Goal: Task Accomplishment & Management: Manage account settings

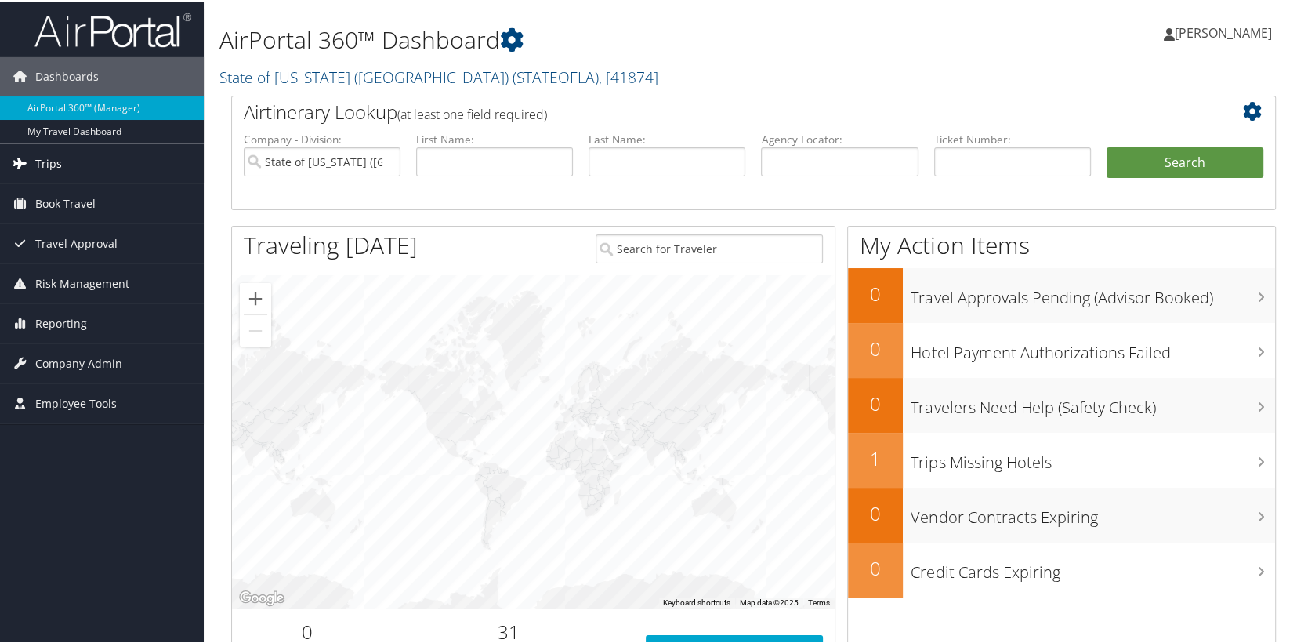
click at [36, 158] on span "Trips" at bounding box center [48, 162] width 27 height 39
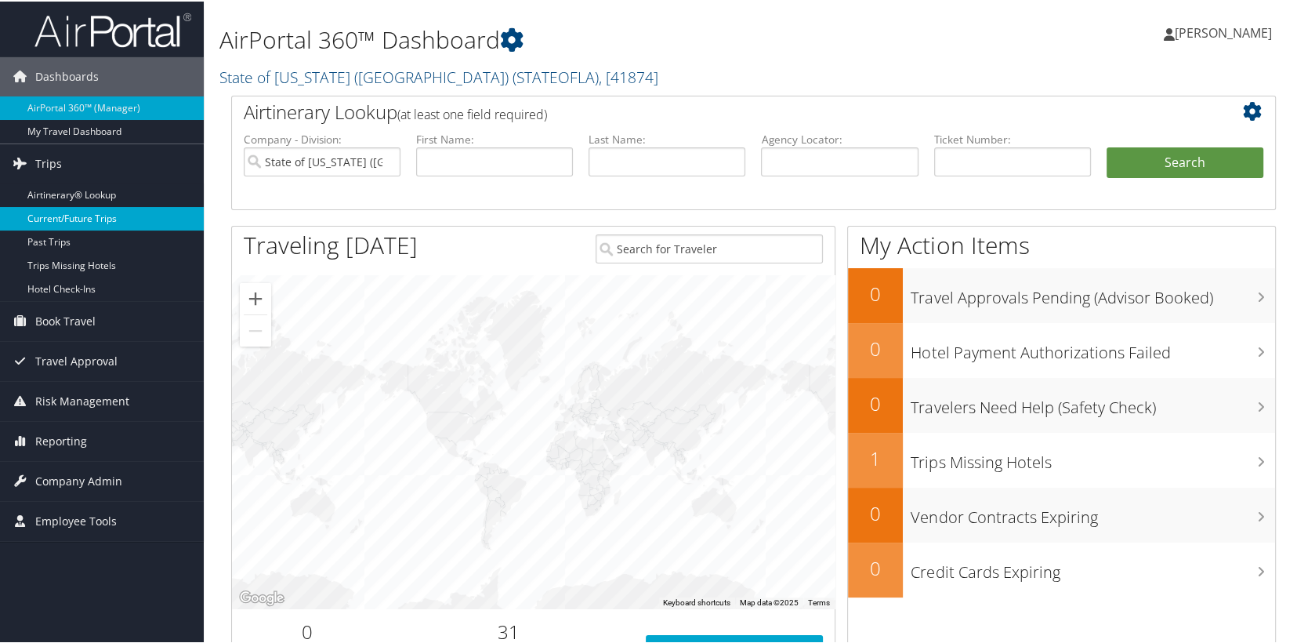
click at [78, 219] on link "Current/Future Trips" at bounding box center [102, 217] width 204 height 24
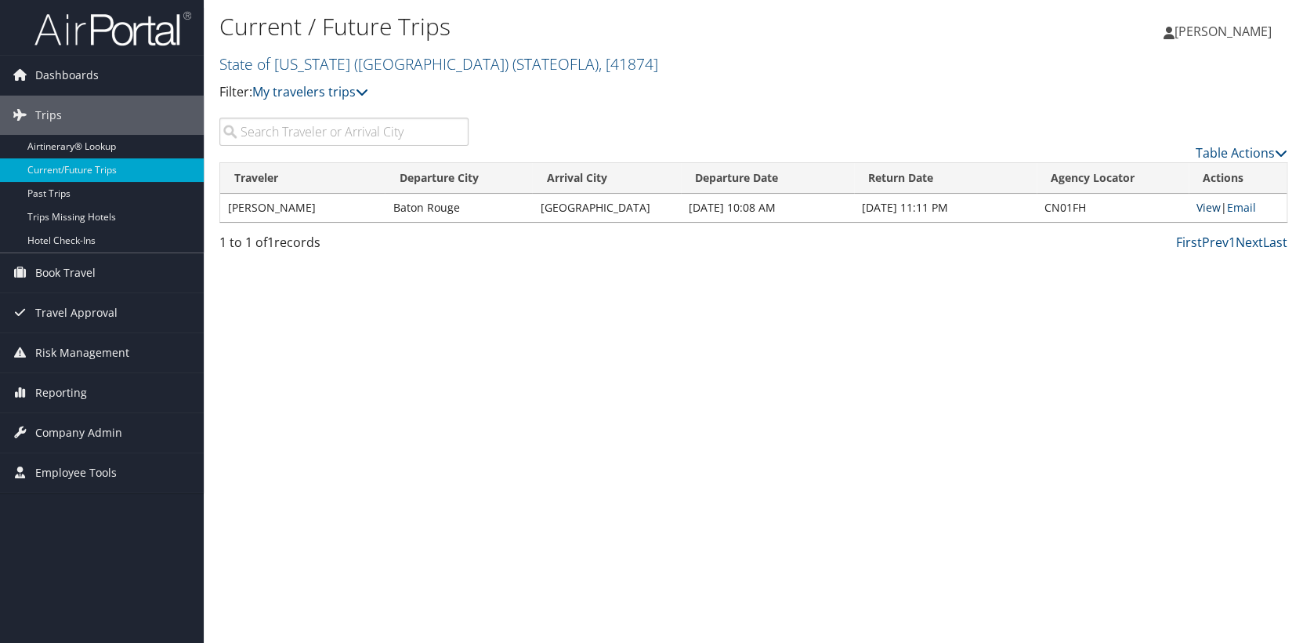
click at [1197, 208] on link "View" at bounding box center [1209, 207] width 24 height 15
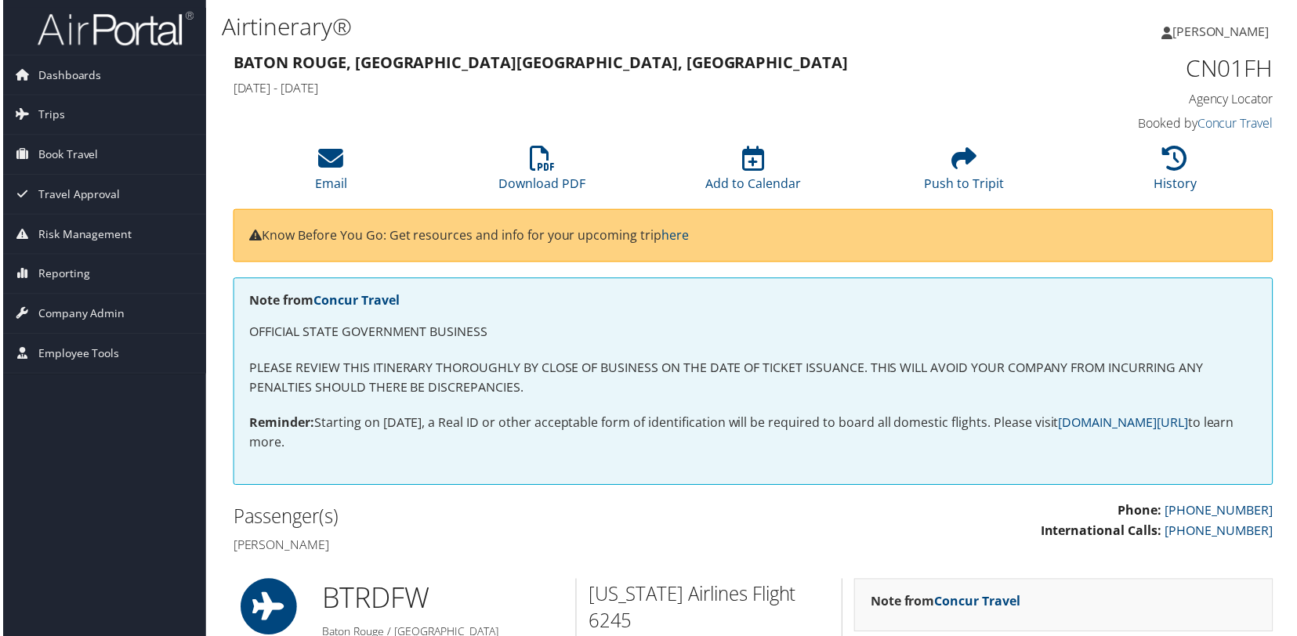
click at [1194, 33] on span "[PERSON_NAME]" at bounding box center [1223, 31] width 97 height 17
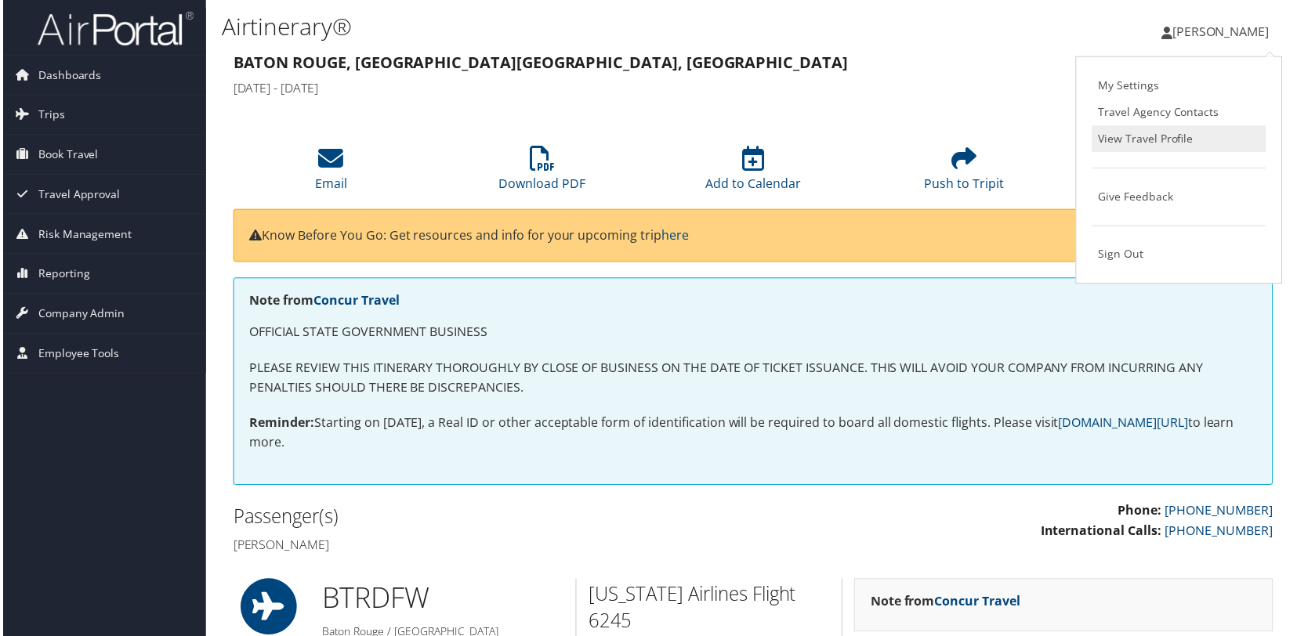
click at [1149, 140] on link "View Travel Profile" at bounding box center [1181, 139] width 175 height 27
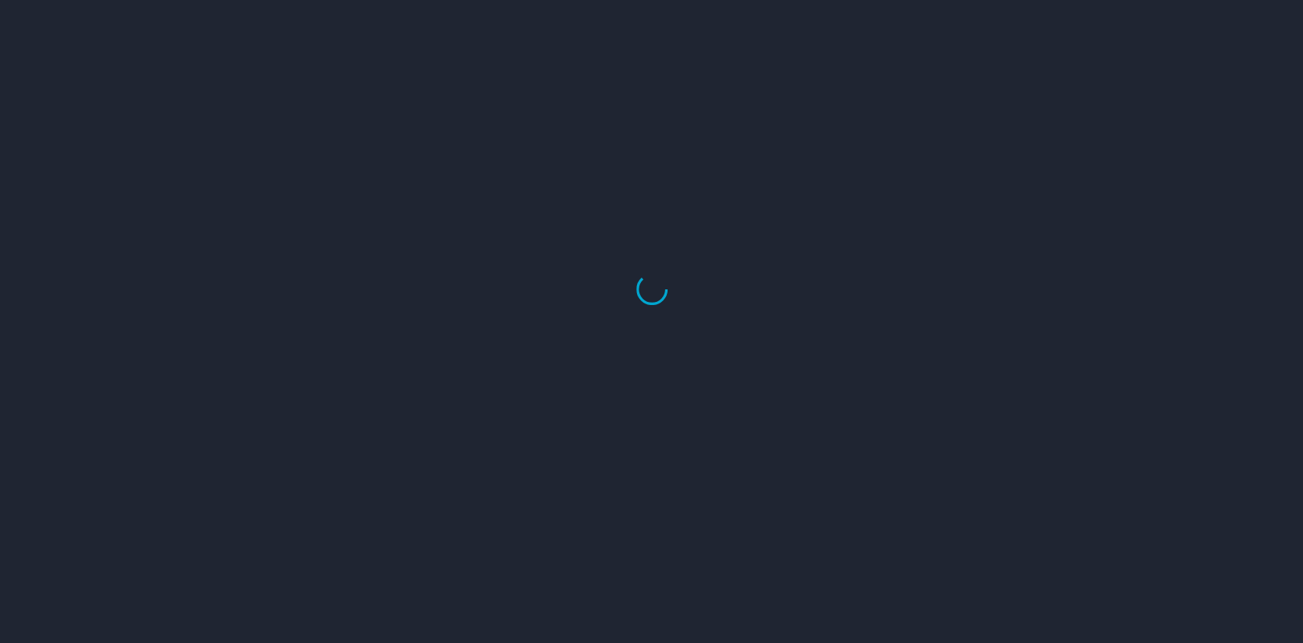
select select "US"
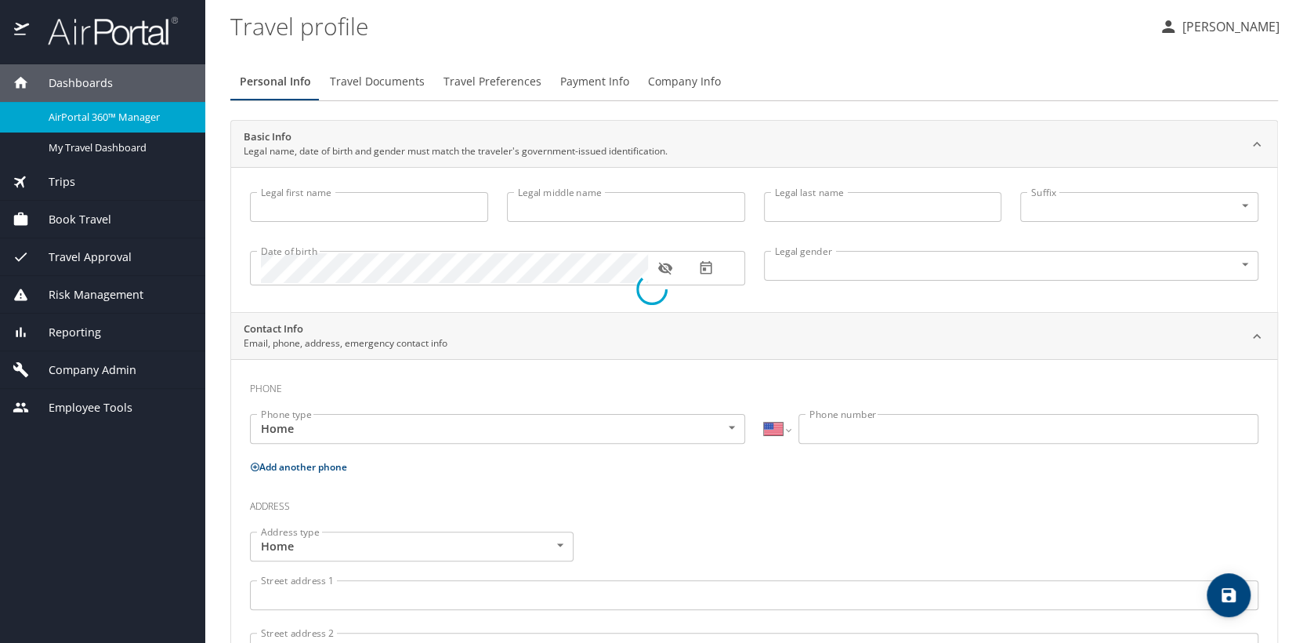
type input "[PERSON_NAME]"
type input "M."
type input "[PERSON_NAME]"
type input "Female"
type input "Deidre Deculus"
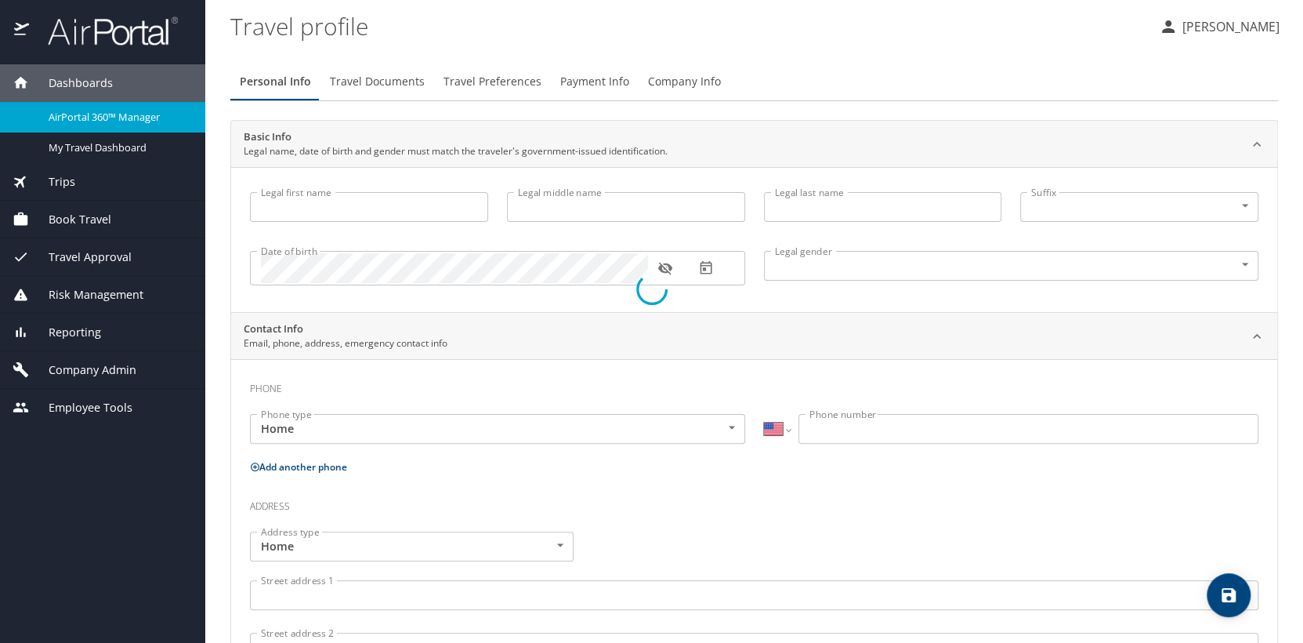
type input "Robert"
type input "(225) 270-2591"
select select "US"
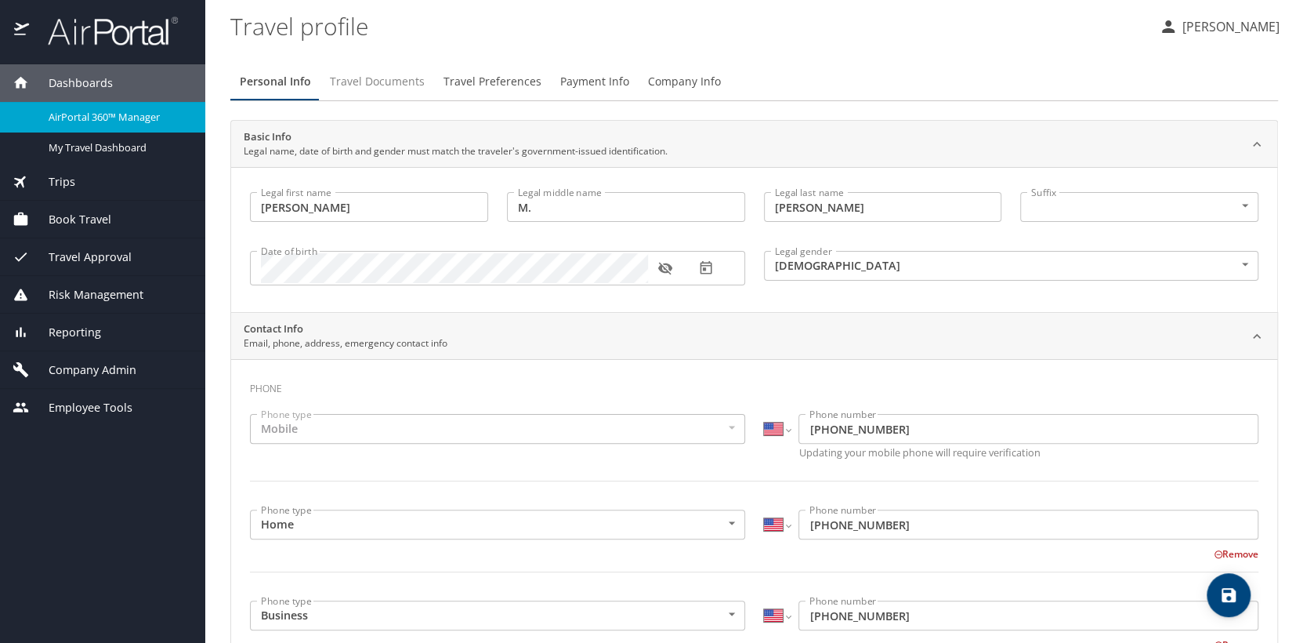
click at [407, 87] on span "Travel Documents" at bounding box center [377, 82] width 95 height 20
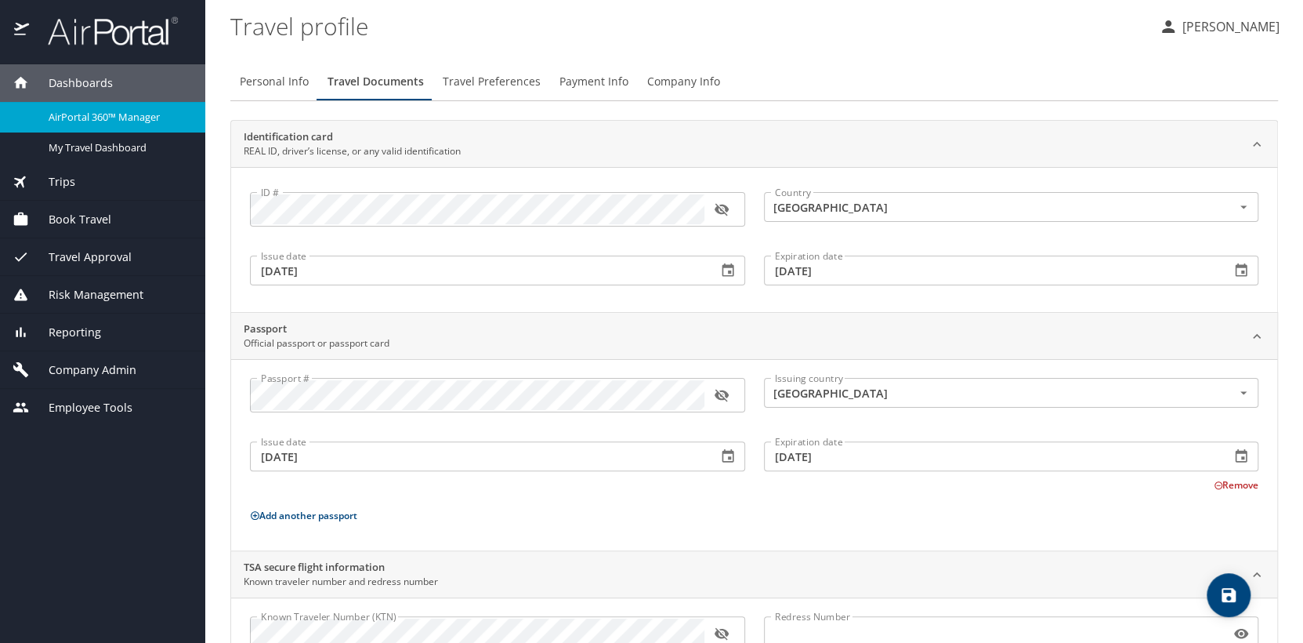
click at [487, 75] on span "Travel Preferences" at bounding box center [492, 82] width 98 height 20
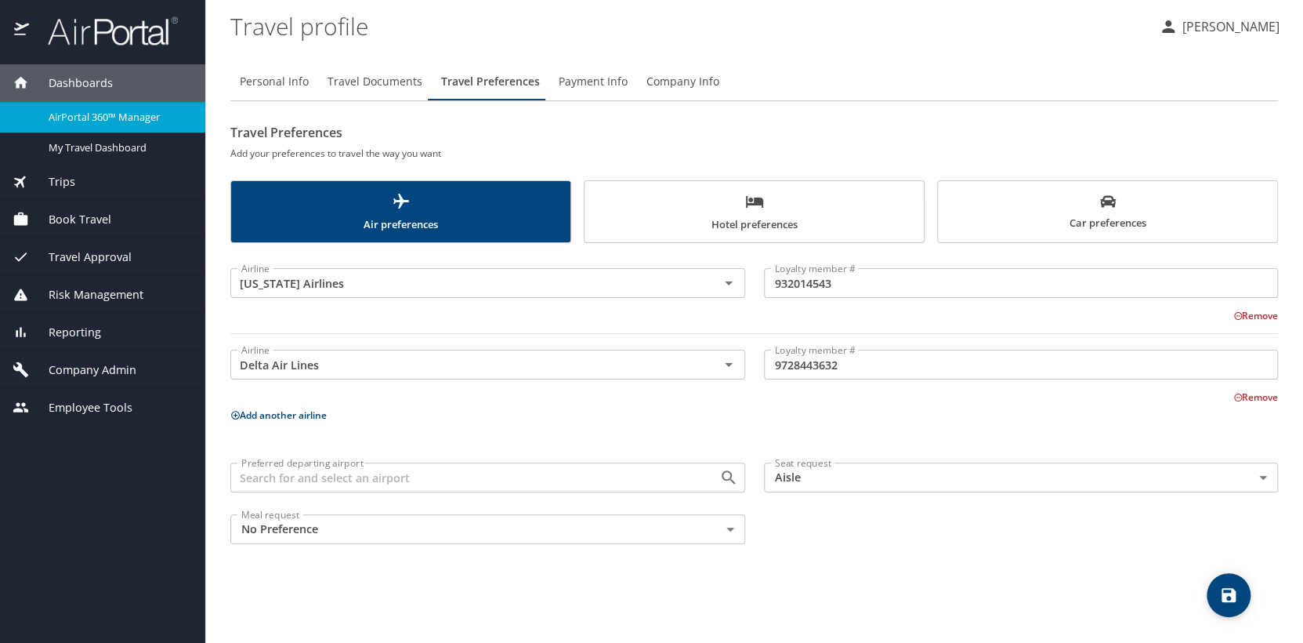
click at [305, 413] on button "Add another airline" at bounding box center [278, 414] width 96 height 13
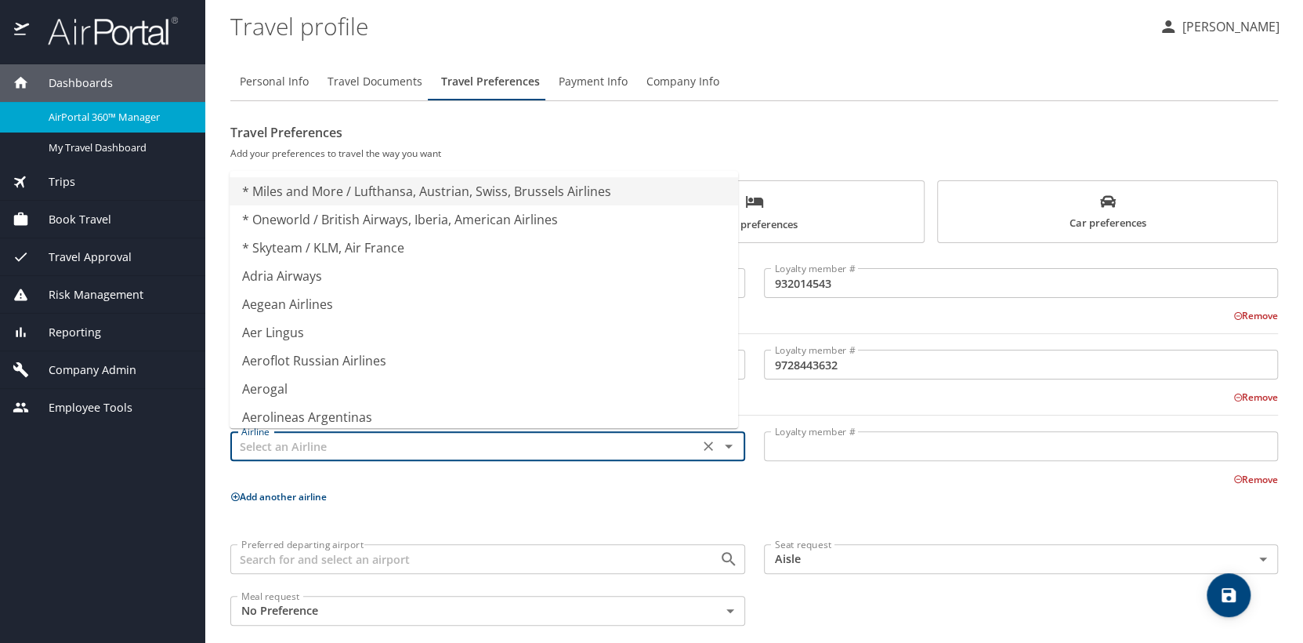
click at [354, 443] on input "text" at bounding box center [464, 446] width 459 height 20
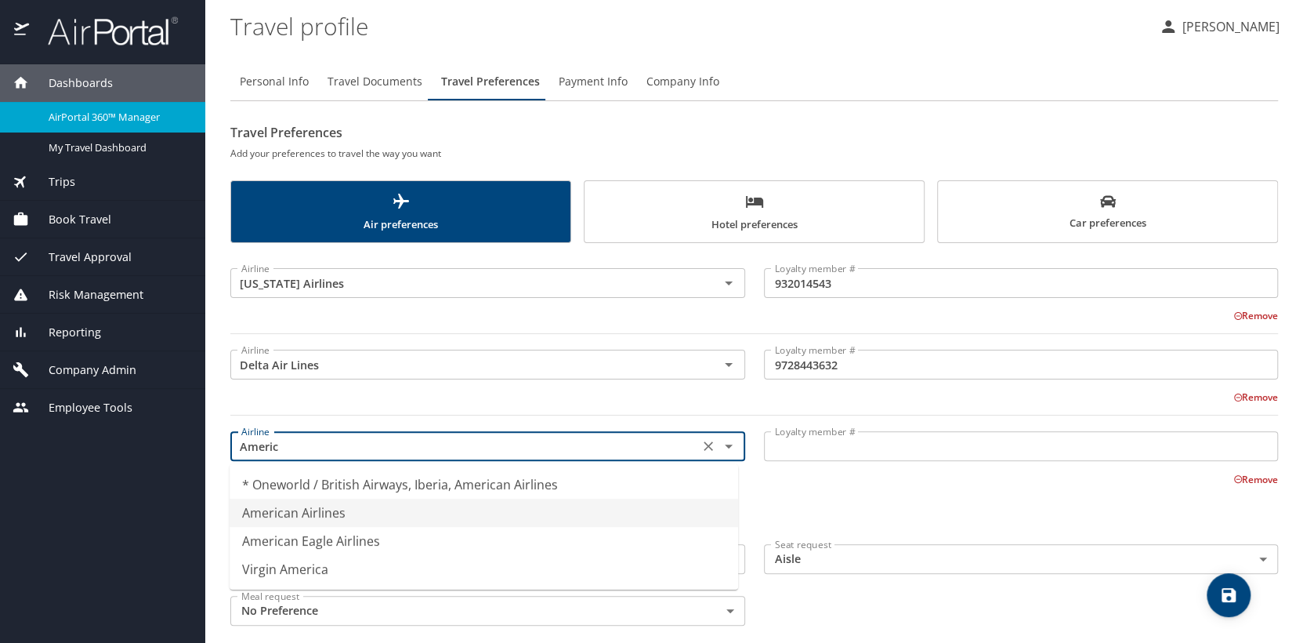
click at [296, 516] on li "American Airlines" at bounding box center [484, 512] width 509 height 28
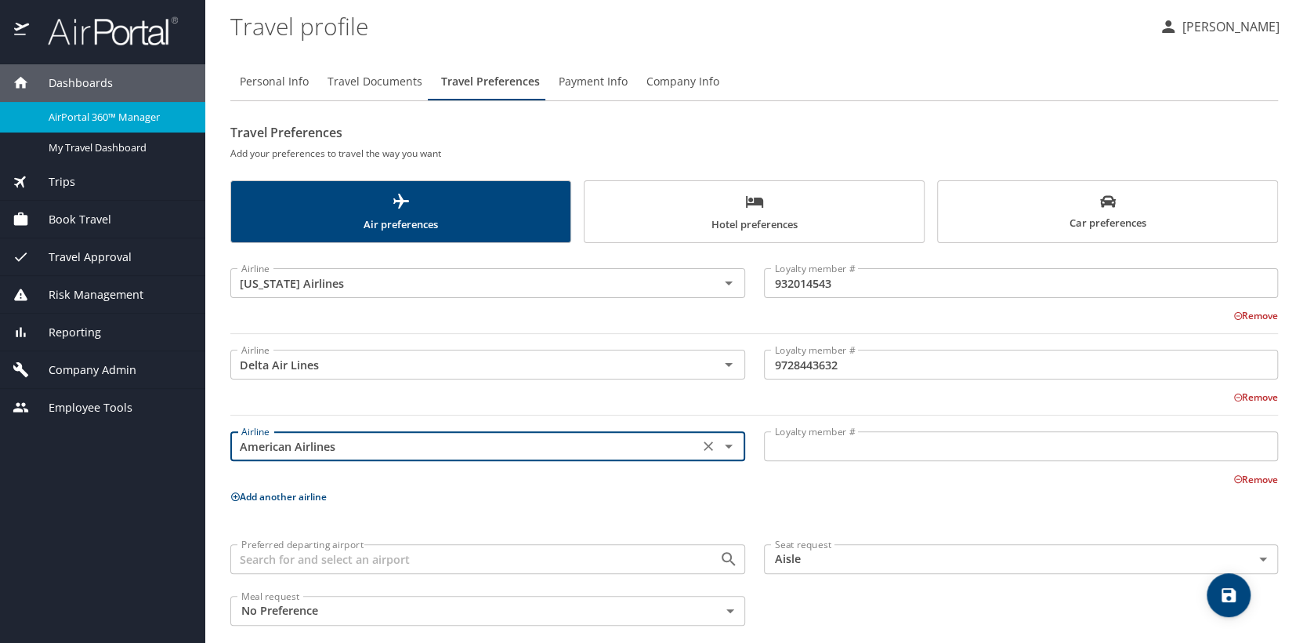
type input "American Airlines"
click at [857, 442] on input "Loyalty member #" at bounding box center [1021, 446] width 515 height 30
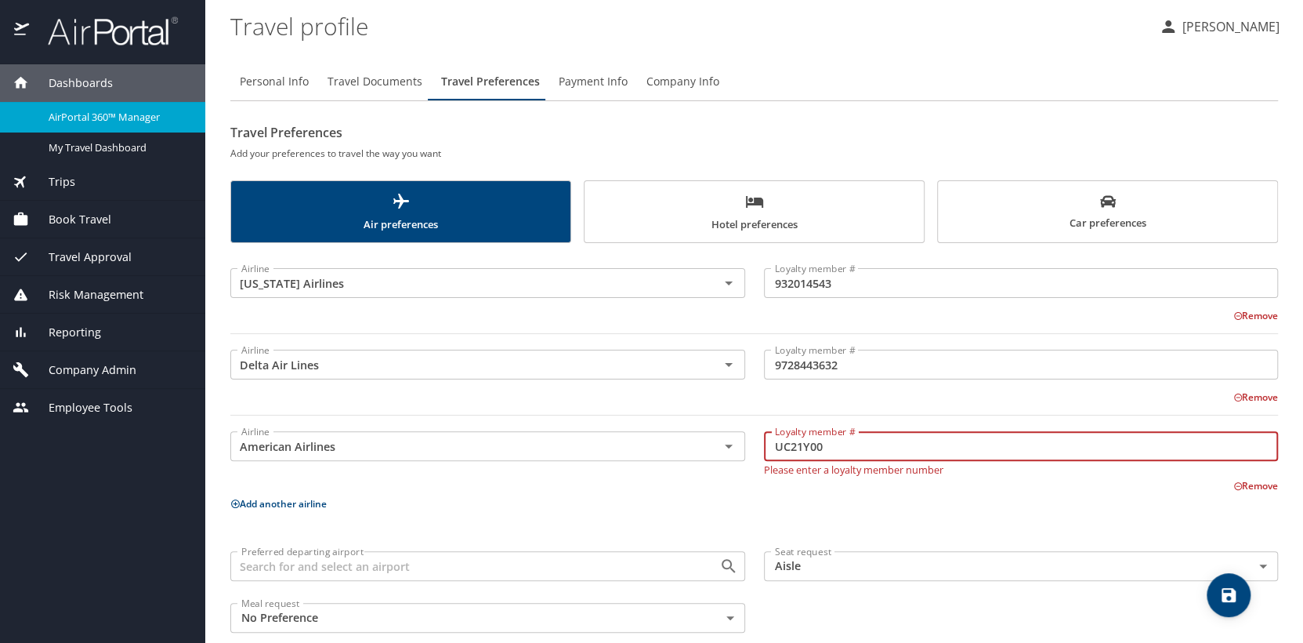
type input "UC21Y00"
click at [853, 567] on body "Dashboards AirPortal 360™ Manager My Travel Dashboard Trips Airtinerary® Lookup…" at bounding box center [651, 321] width 1303 height 643
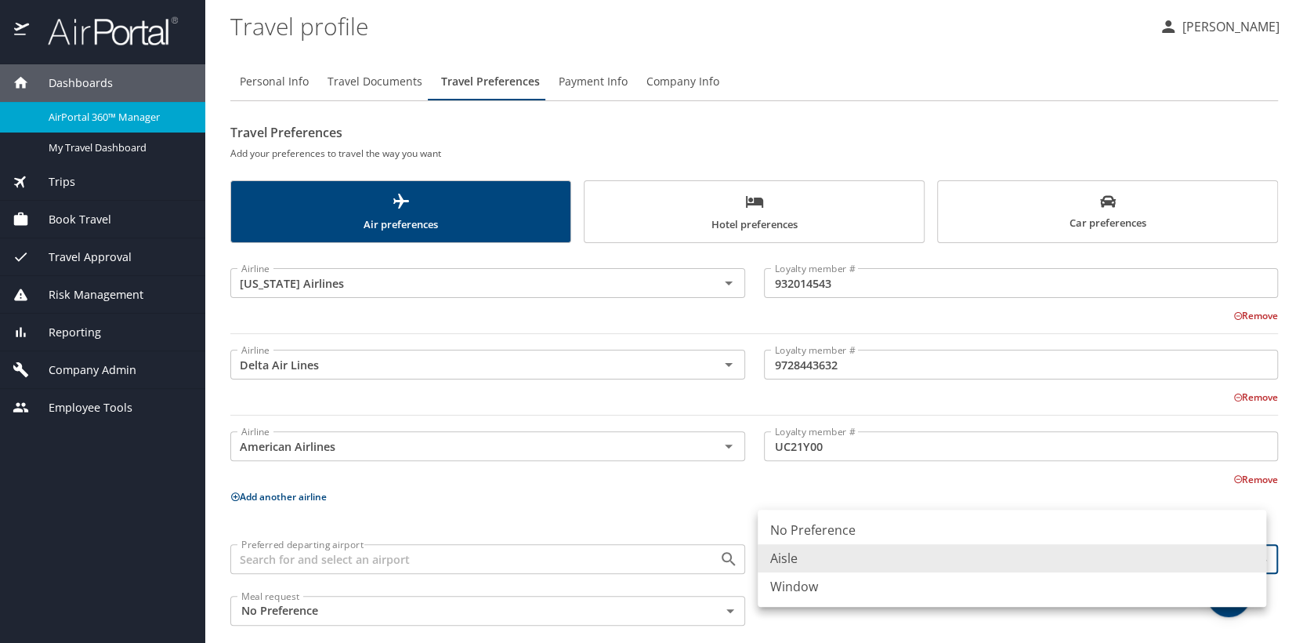
click at [643, 491] on div at bounding box center [651, 321] width 1303 height 643
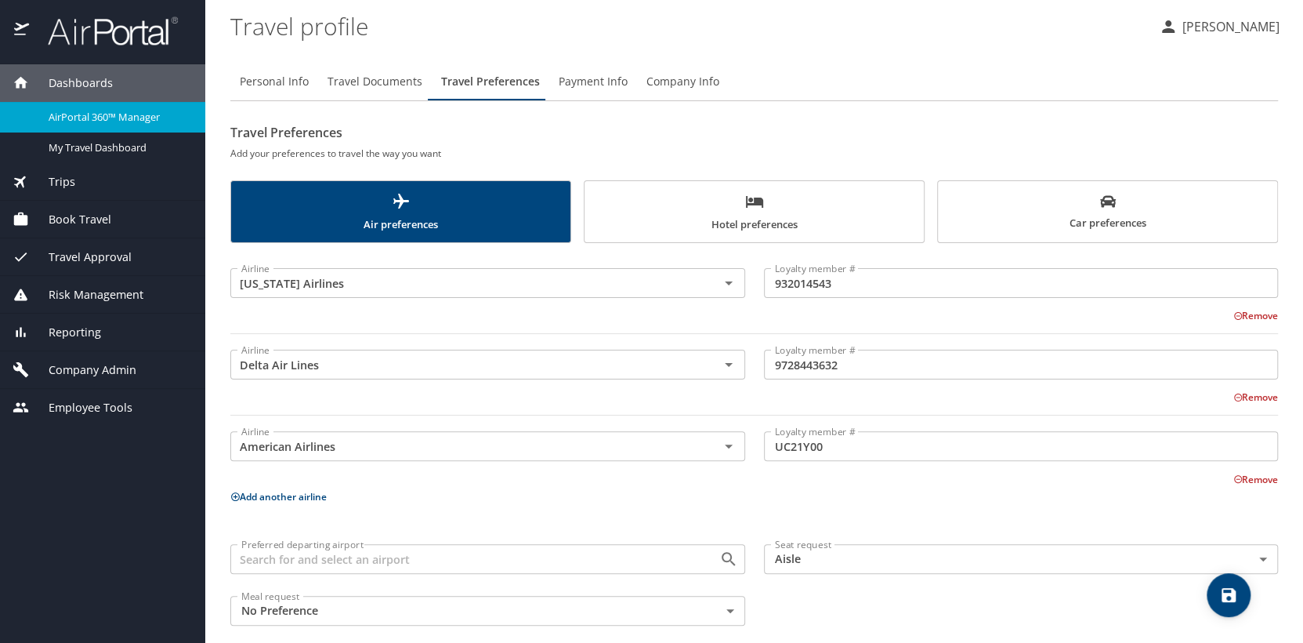
click at [597, 482] on div "Remove" at bounding box center [745, 477] width 1067 height 19
click at [380, 80] on span "Travel Documents" at bounding box center [375, 82] width 95 height 20
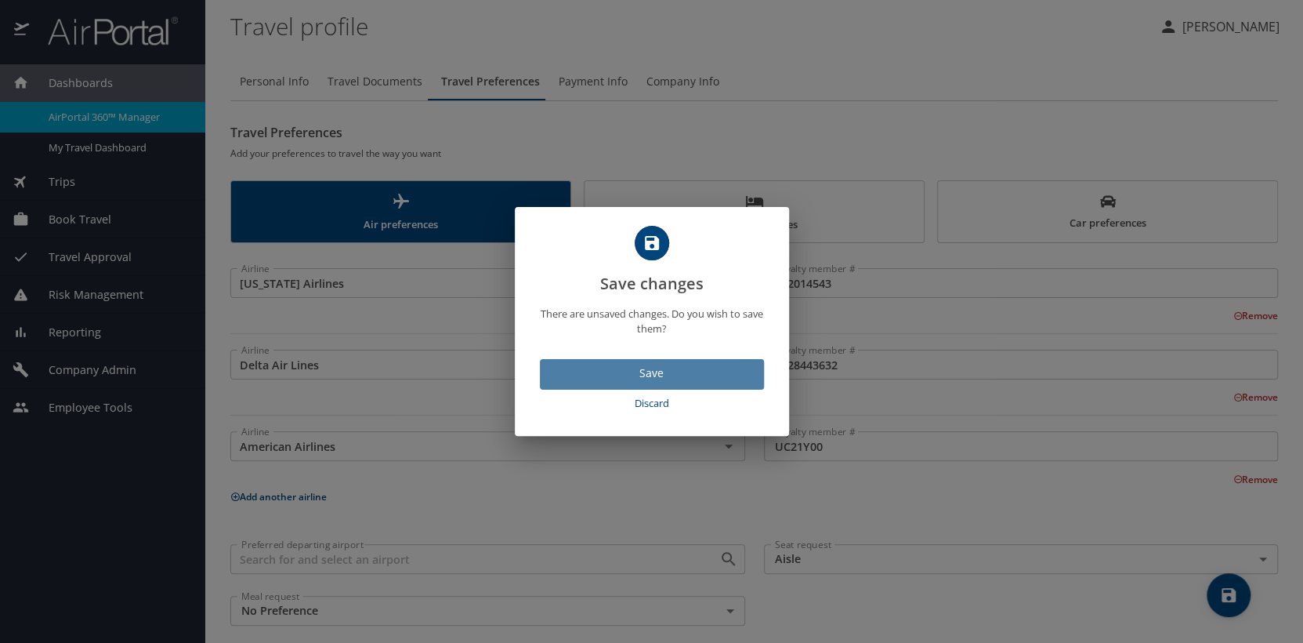
click at [649, 378] on span "Save" at bounding box center [651, 374] width 199 height 20
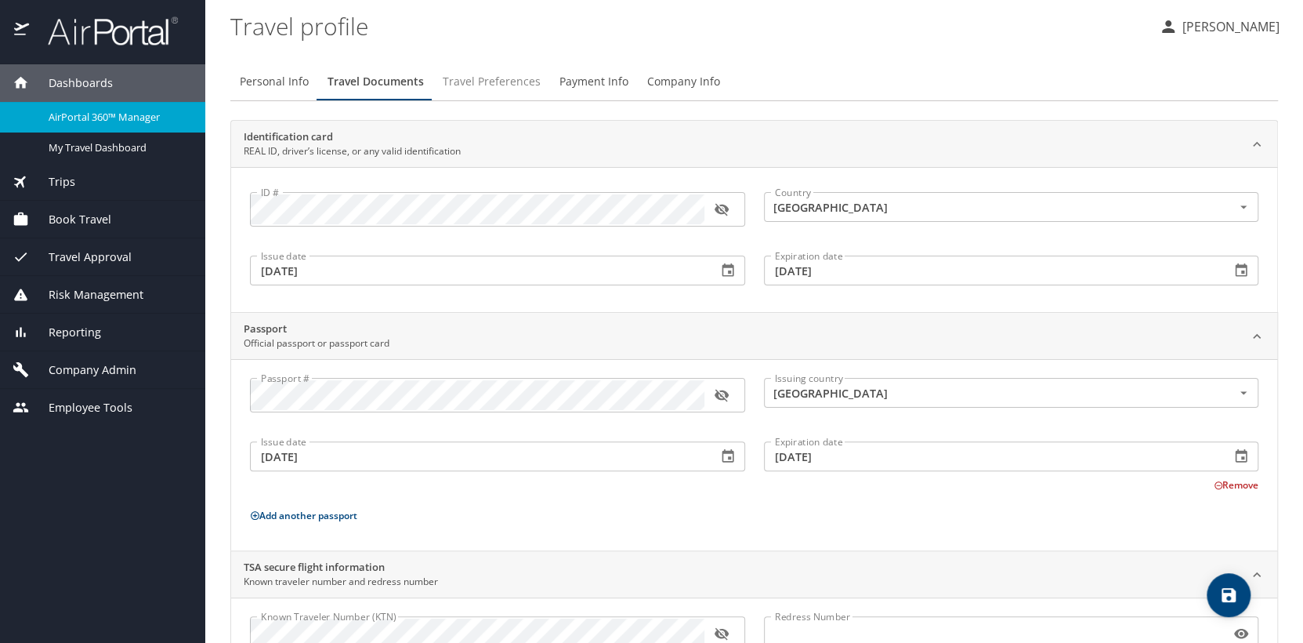
click at [496, 80] on span "Travel Preferences" at bounding box center [492, 82] width 98 height 20
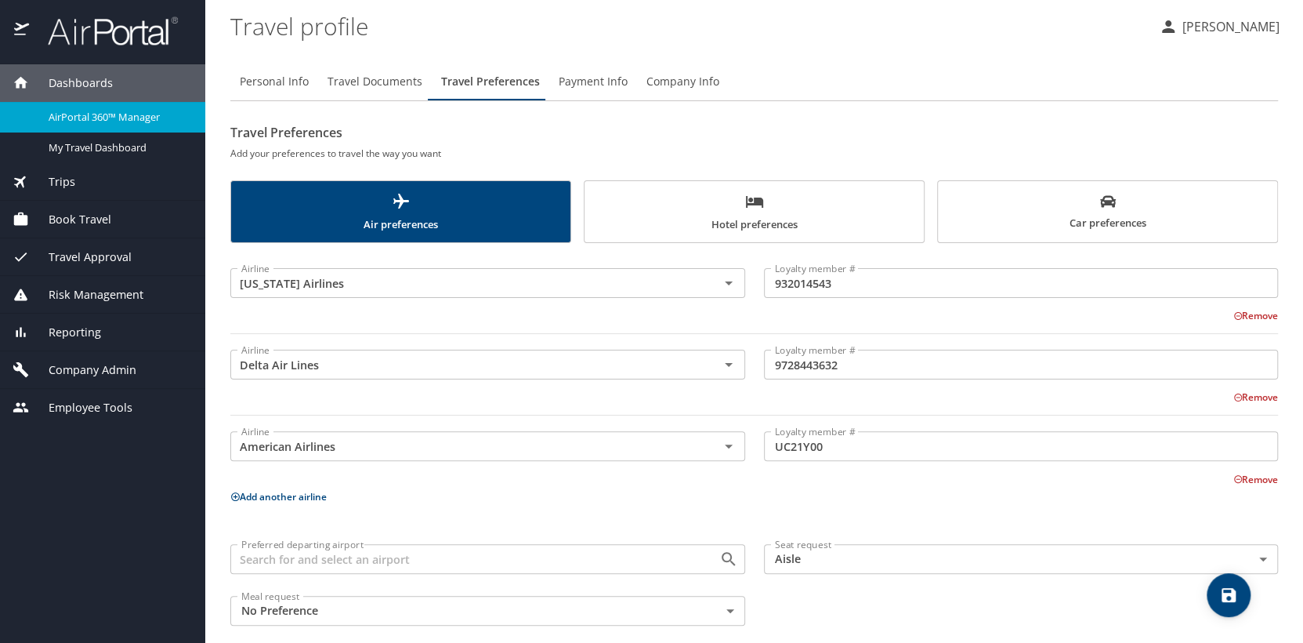
click at [286, 74] on span "Personal Info" at bounding box center [274, 82] width 69 height 20
select select "US"
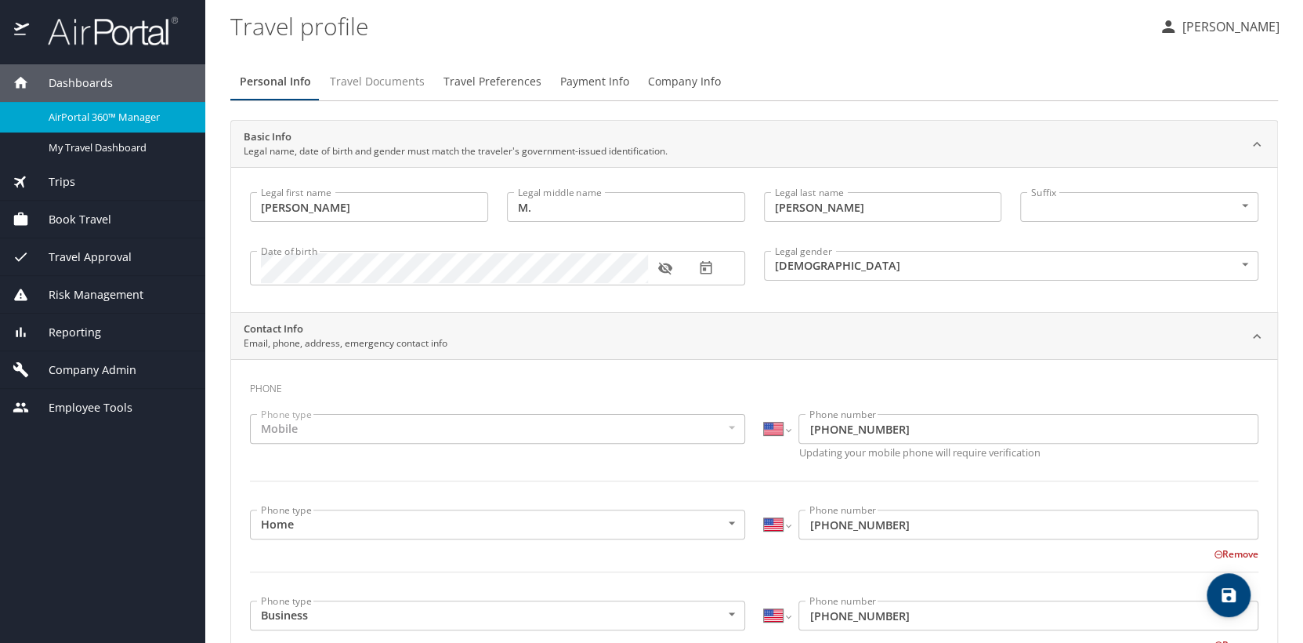
click at [408, 81] on span "Travel Documents" at bounding box center [377, 82] width 95 height 20
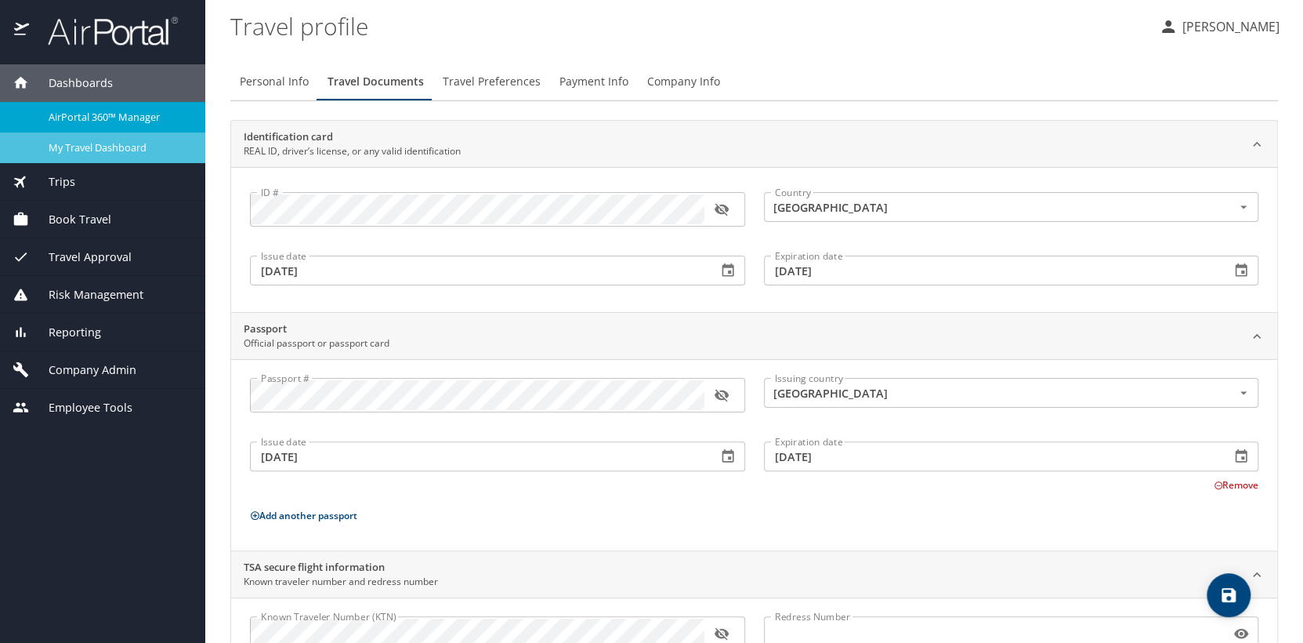
click at [143, 145] on span "My Travel Dashboard" at bounding box center [118, 147] width 138 height 15
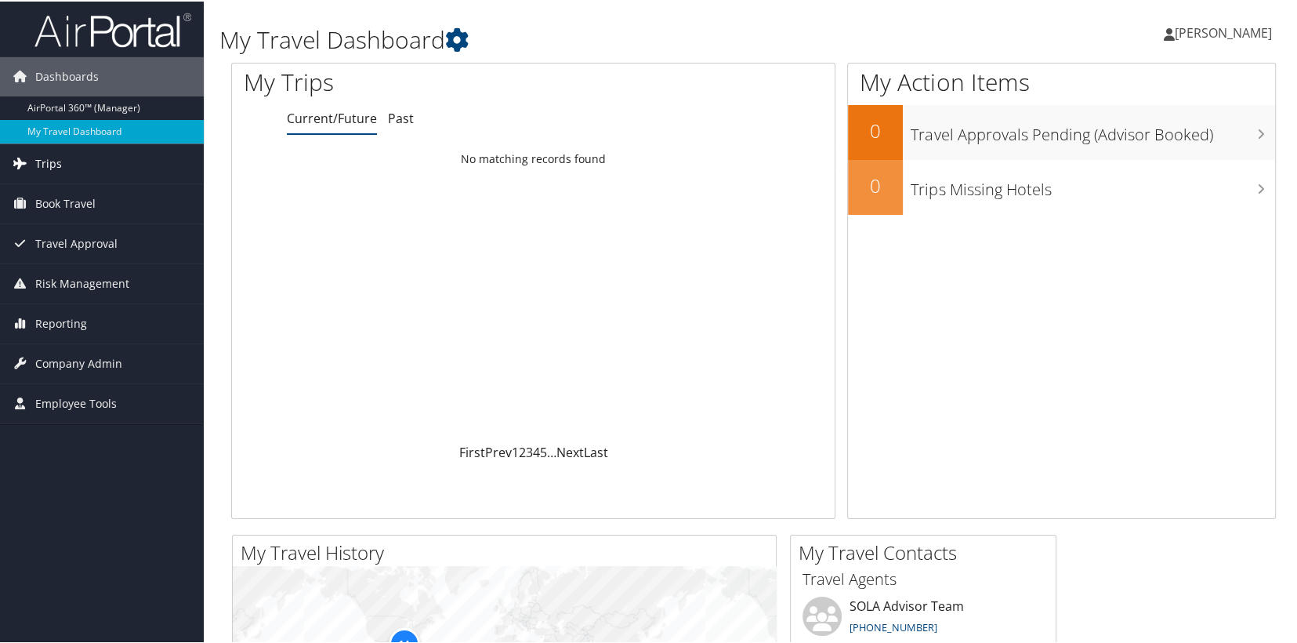
click at [49, 166] on span "Trips" at bounding box center [48, 162] width 27 height 39
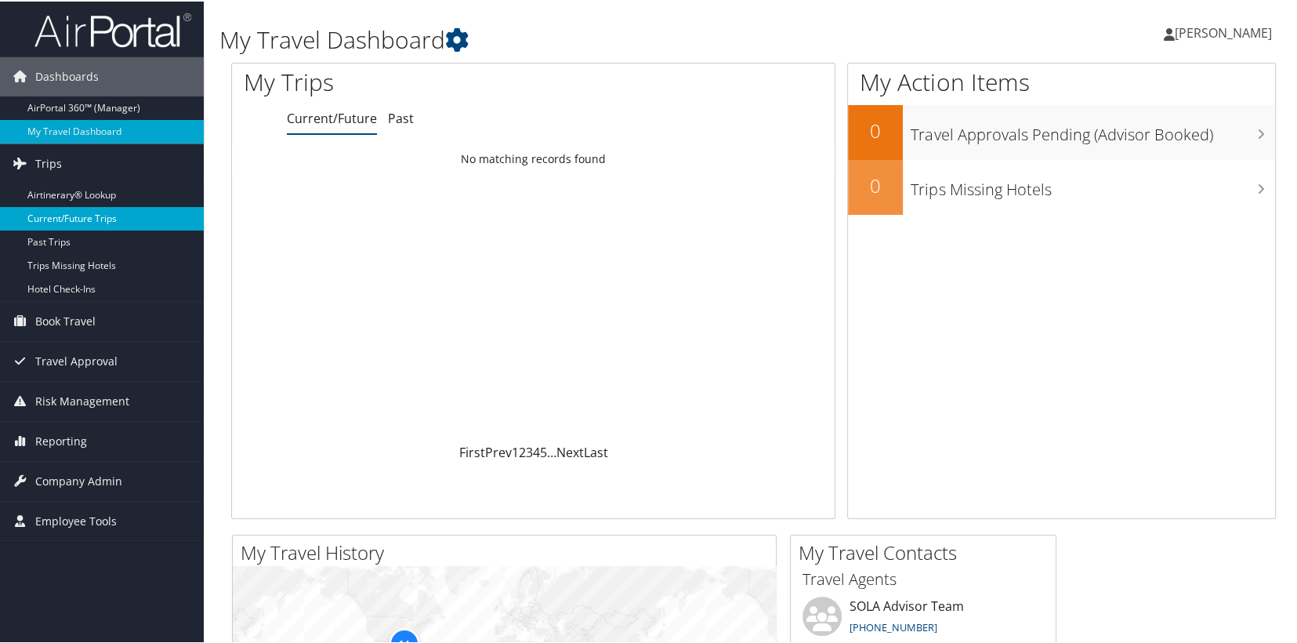
click at [57, 223] on link "Current/Future Trips" at bounding box center [102, 217] width 204 height 24
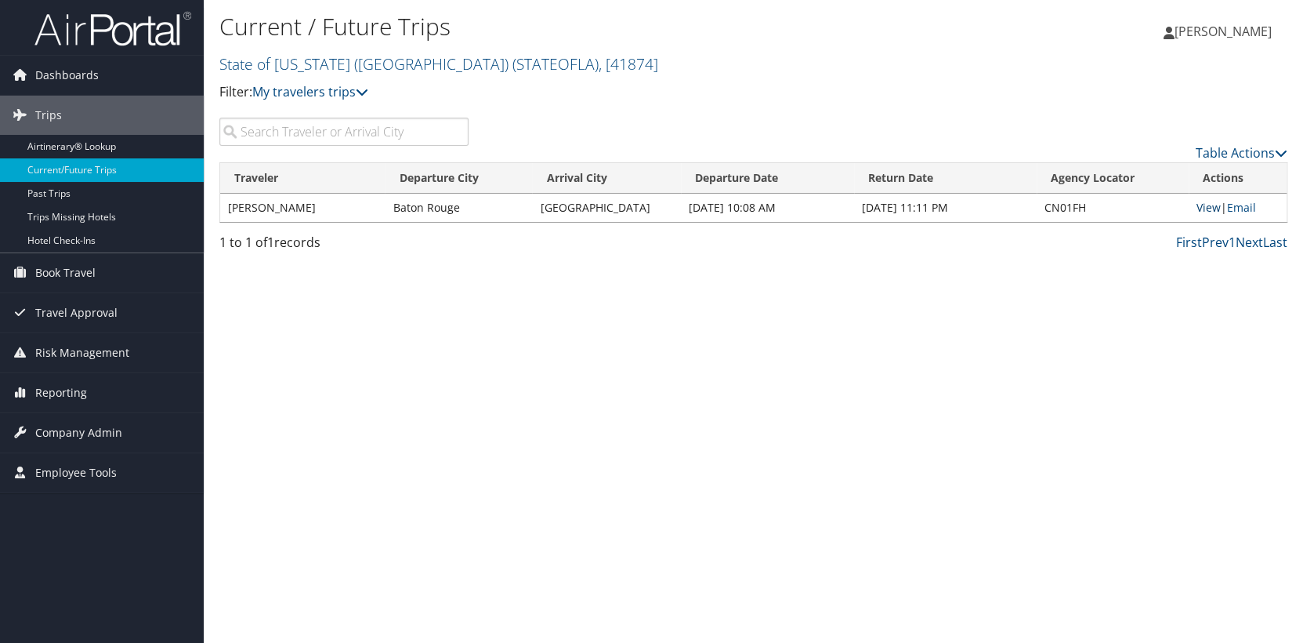
click at [1212, 206] on link "View" at bounding box center [1209, 207] width 24 height 15
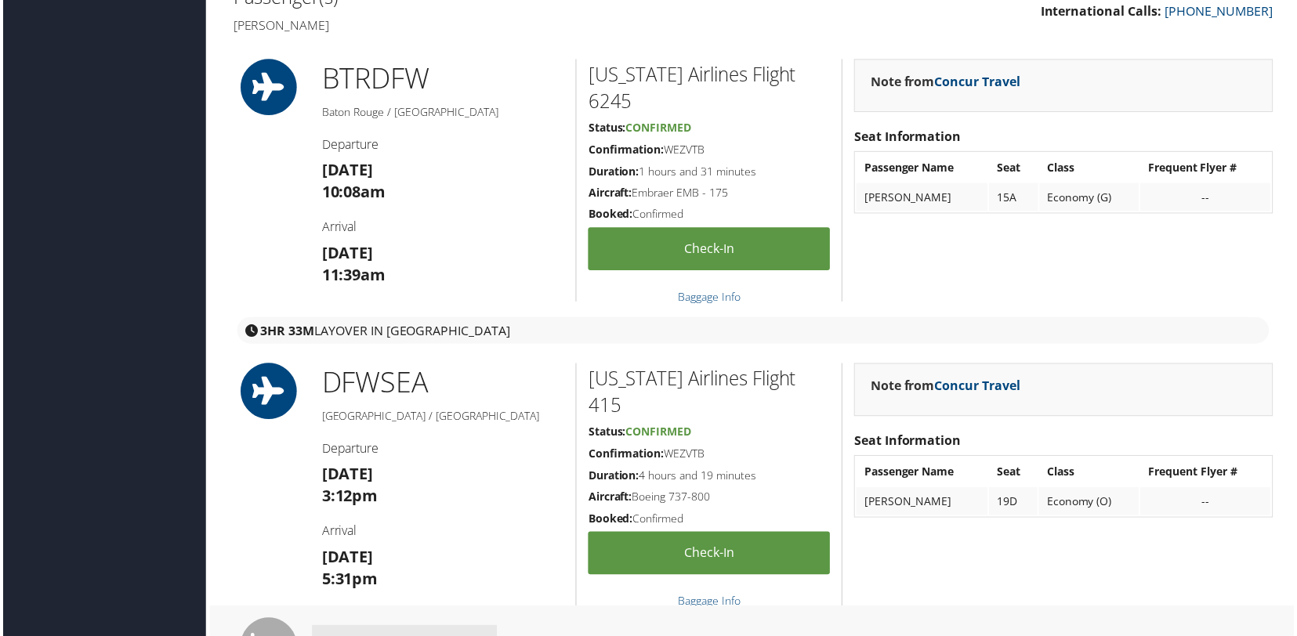
scroll to position [549, 0]
